Goal: Information Seeking & Learning: Learn about a topic

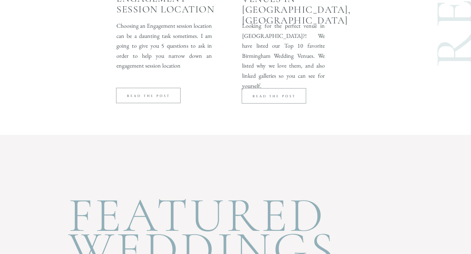
scroll to position [1818, 0]
click at [288, 95] on p "read the post" at bounding box center [274, 95] width 60 height 5
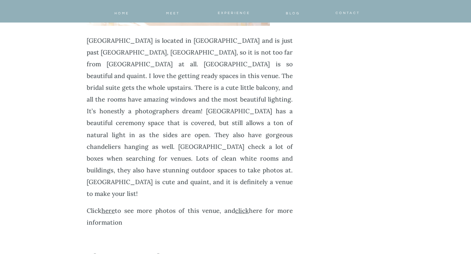
scroll to position [2478, 0]
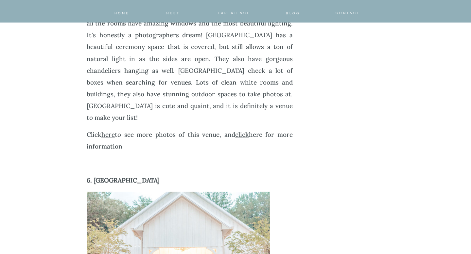
click at [171, 12] on span "meet" at bounding box center [173, 13] width 14 height 3
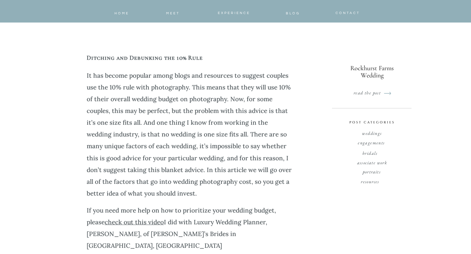
scroll to position [506, 0]
